Goal: Transaction & Acquisition: Purchase product/service

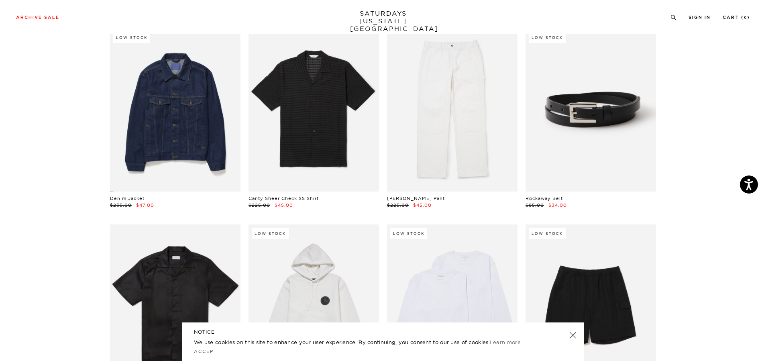
scroll to position [683, 0]
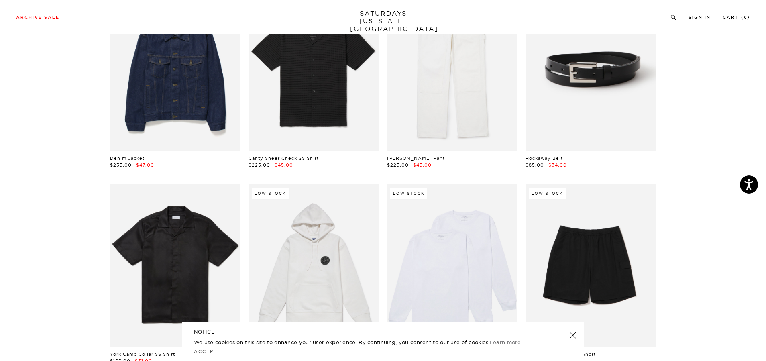
click at [570, 335] on link at bounding box center [572, 335] width 11 height 11
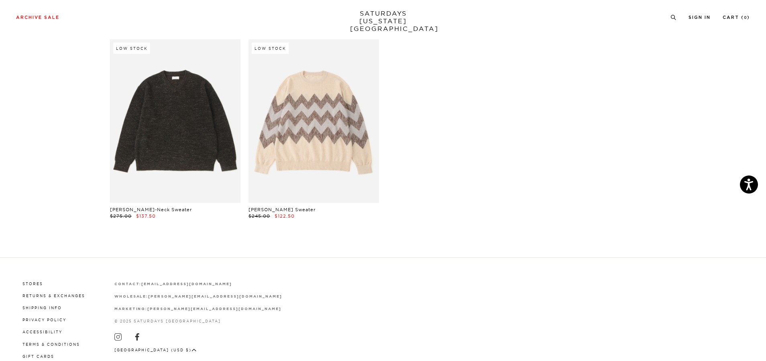
scroll to position [12417, 0]
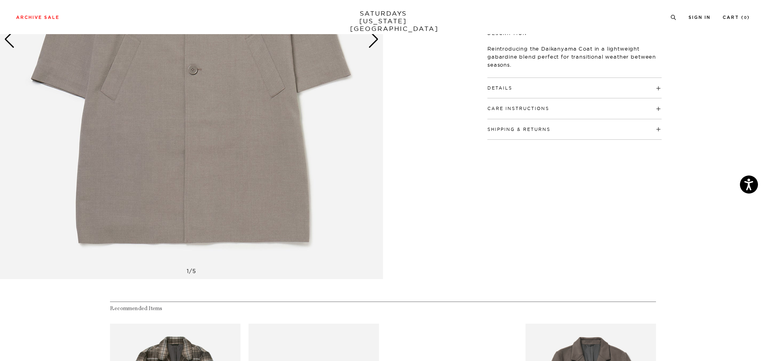
scroll to position [241, 0]
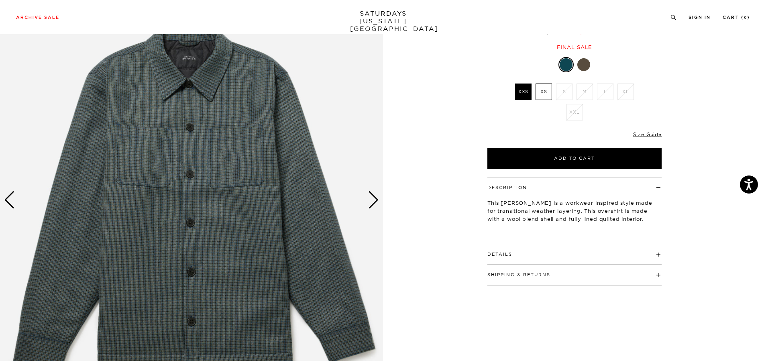
scroll to position [80, 0]
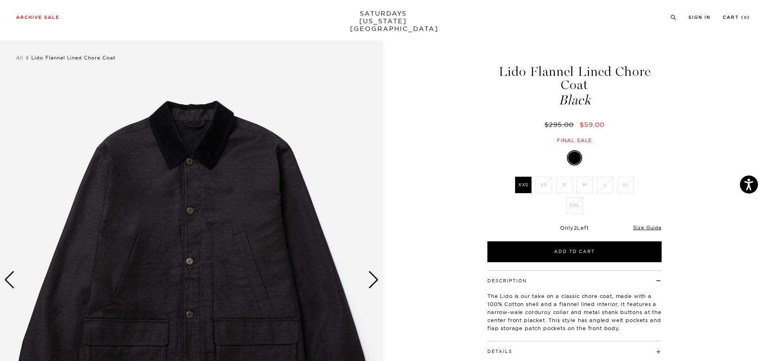
scroll to position [80, 0]
